Goal: Navigation & Orientation: Go to known website

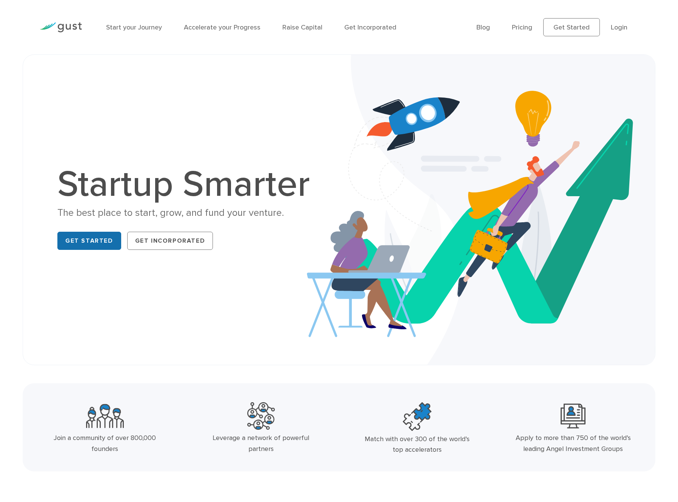
click at [100, 243] on link "Get Started" at bounding box center [89, 241] width 64 height 18
click at [627, 31] on link "Login" at bounding box center [619, 27] width 17 height 8
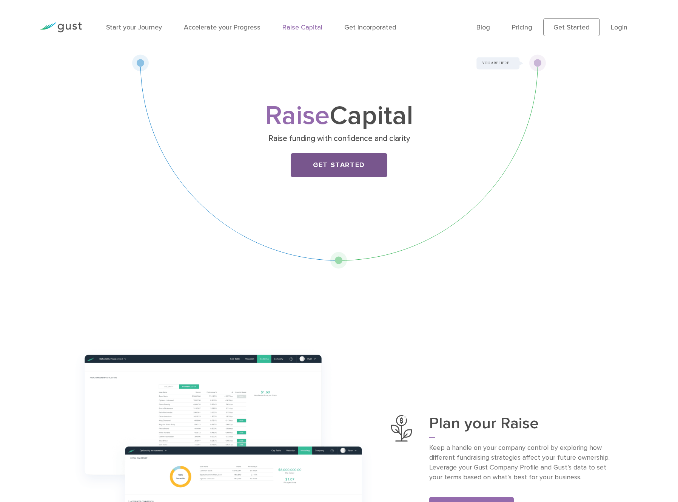
click at [347, 160] on link "Get Started" at bounding box center [339, 165] width 97 height 24
